Goal: Contribute content

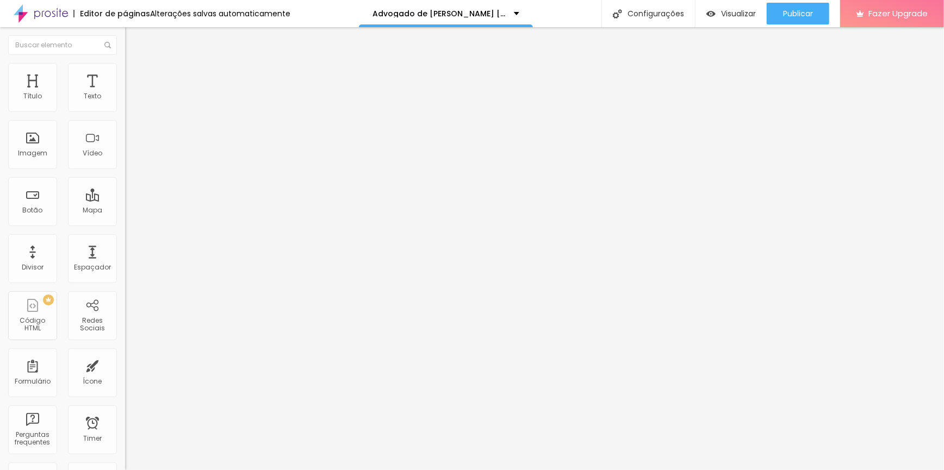
click at [125, 111] on span "Titulo 3" at bounding box center [140, 105] width 30 height 13
click at [129, 160] on icon "button" at bounding box center [132, 156] width 7 height 7
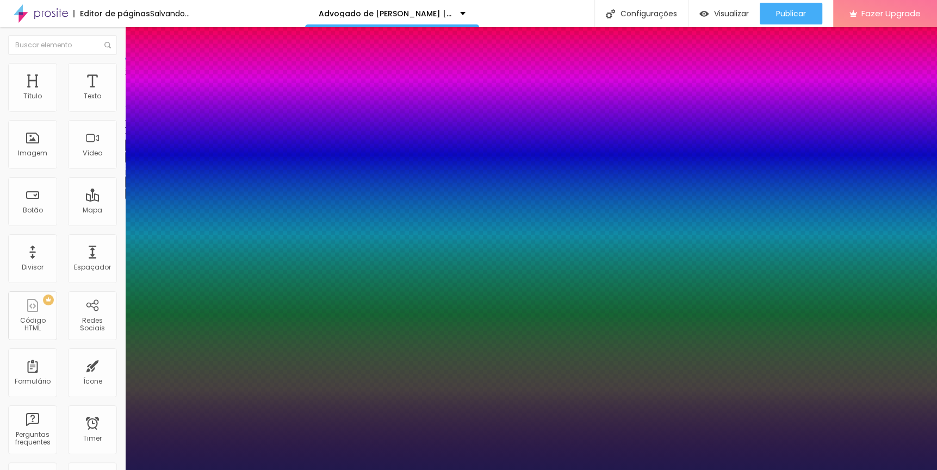
drag, startPoint x: 239, startPoint y: 308, endPoint x: 256, endPoint y: 307, distance: 16.9
type input "1"
type input "8"
type input "3"
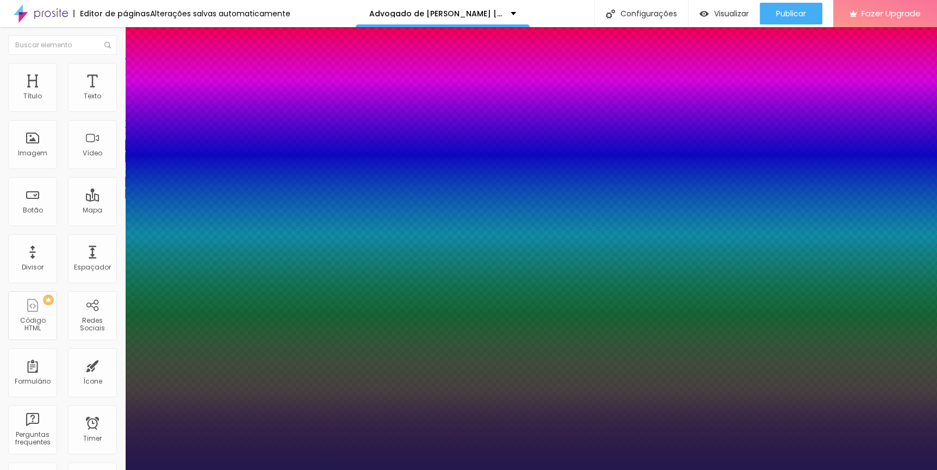
type input "1"
type input "30"
type input "1"
type input "30"
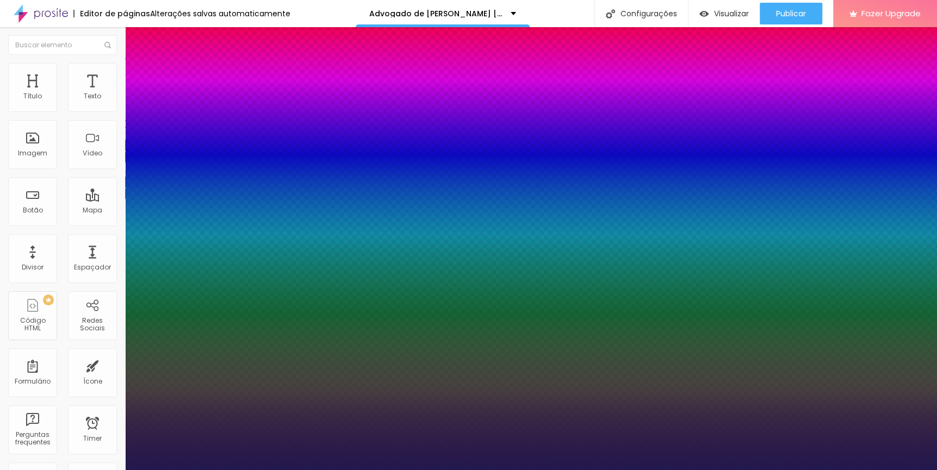
type input "1"
click at [669, 470] on div at bounding box center [468, 470] width 937 height 0
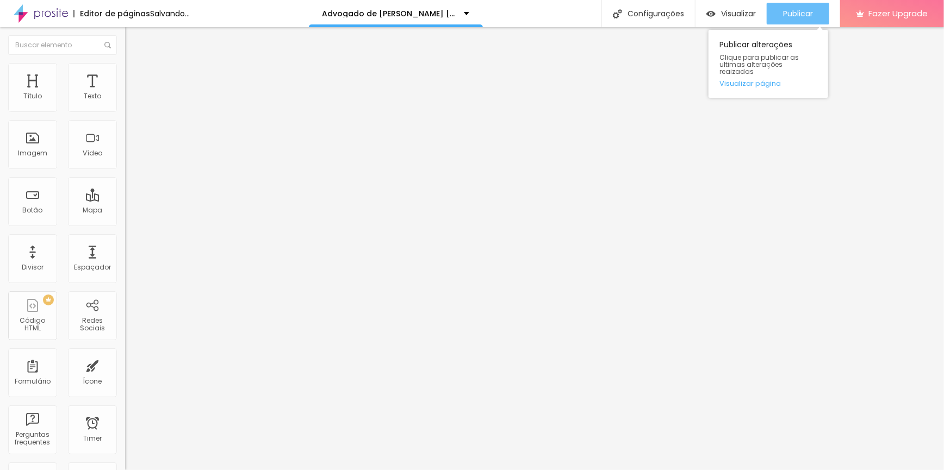
click at [804, 5] on div "Publicar" at bounding box center [798, 14] width 30 height 22
click at [796, 10] on span "Publicar" at bounding box center [798, 13] width 30 height 9
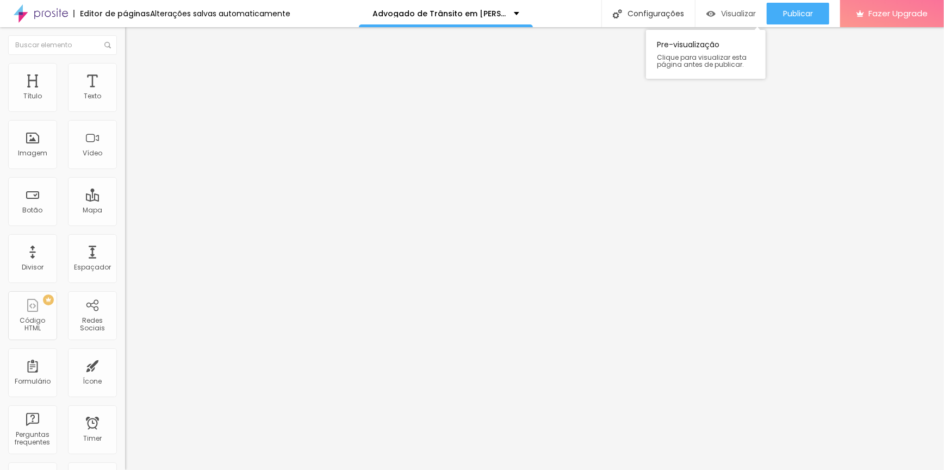
click at [732, 12] on span "Visualizar" at bounding box center [738, 13] width 35 height 9
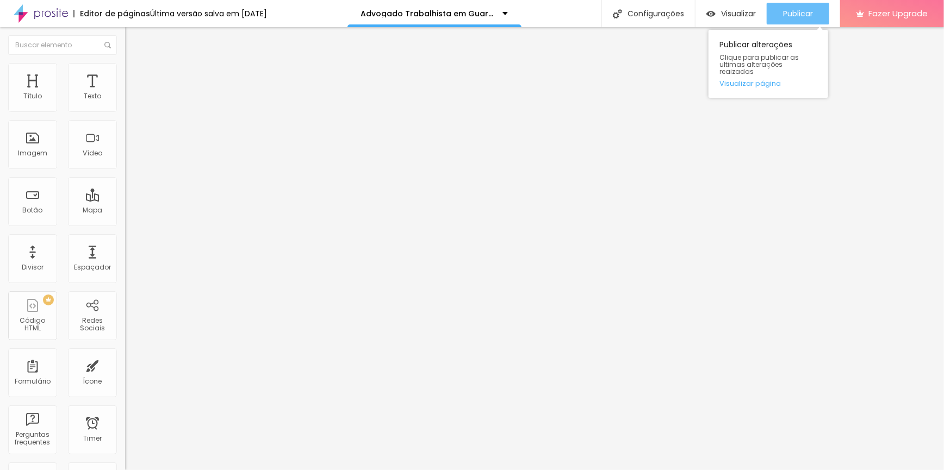
click at [792, 11] on span "Publicar" at bounding box center [798, 13] width 30 height 9
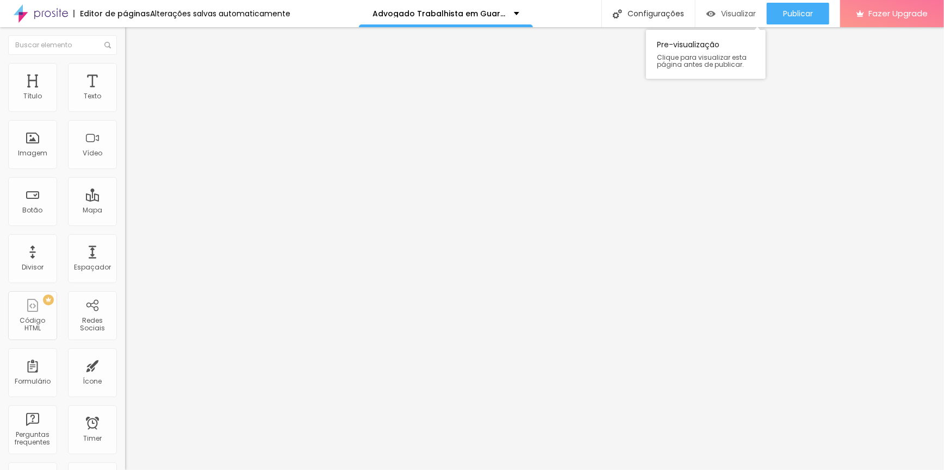
click at [738, 17] on span "Visualizar" at bounding box center [738, 13] width 35 height 9
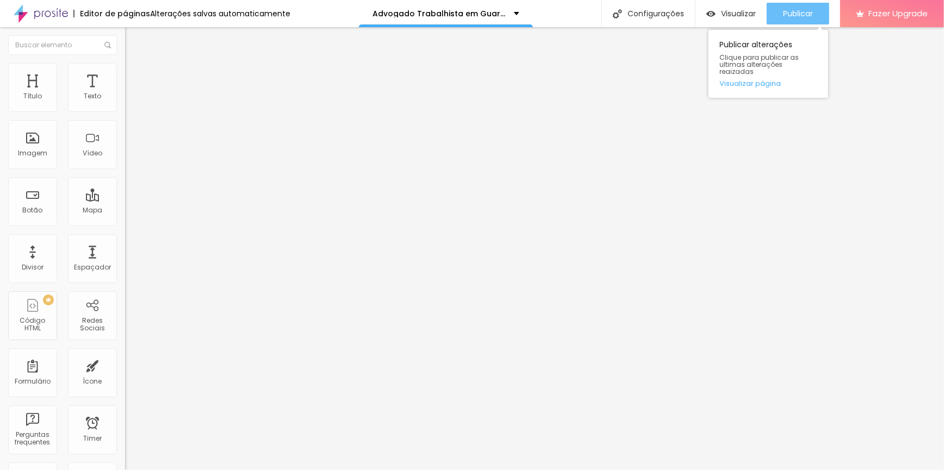
click at [802, 9] on span "Publicar" at bounding box center [798, 13] width 30 height 9
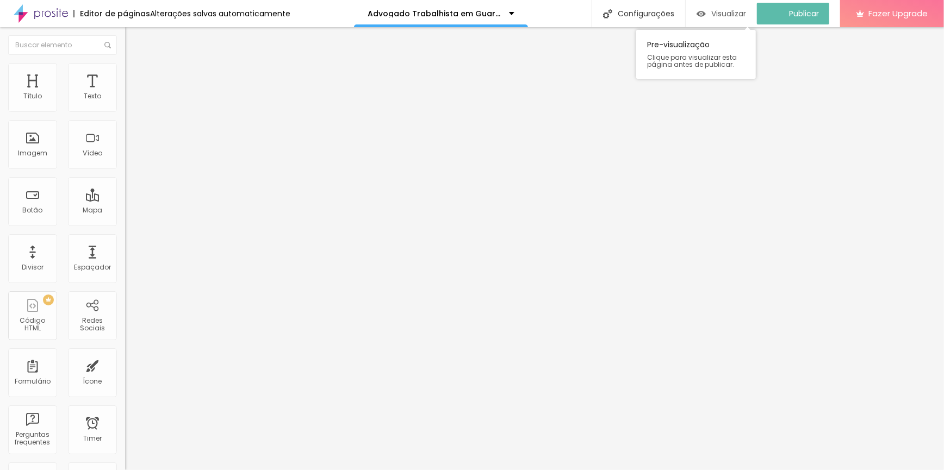
click at [746, 10] on span "Visualizar" at bounding box center [728, 13] width 35 height 9
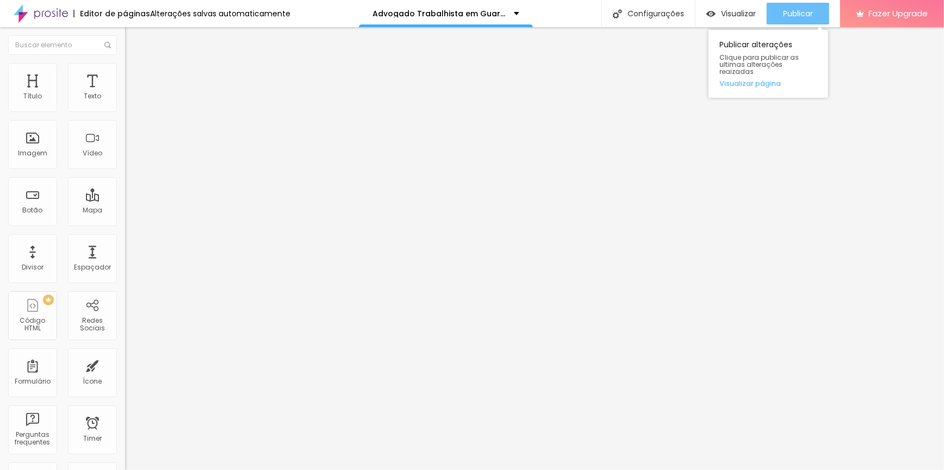
click at [787, 15] on span "Publicar" at bounding box center [798, 13] width 30 height 9
click at [796, 12] on span "Publicar" at bounding box center [798, 13] width 30 height 9
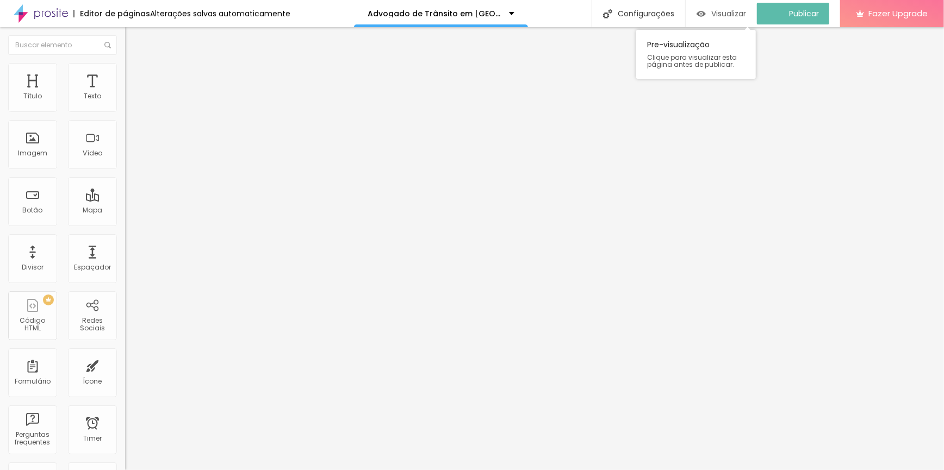
click at [733, 11] on span "Visualizar" at bounding box center [728, 13] width 35 height 9
